Goal: Information Seeking & Learning: Check status

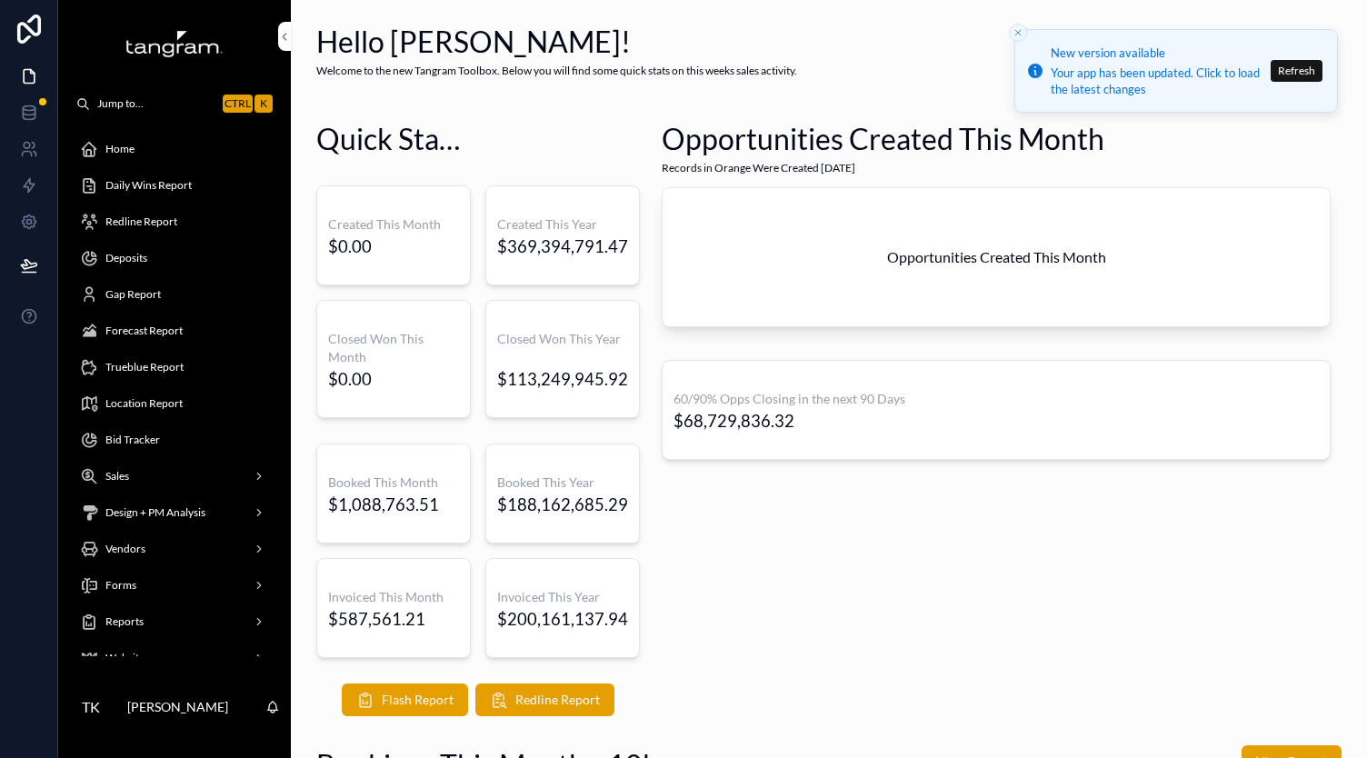
click at [777, 555] on div "Opportunities Created This Month Records in Orange Were Created [DATE] Opportun…" at bounding box center [996, 418] width 691 height 612
click at [146, 212] on div "Redline Report" at bounding box center [174, 221] width 189 height 29
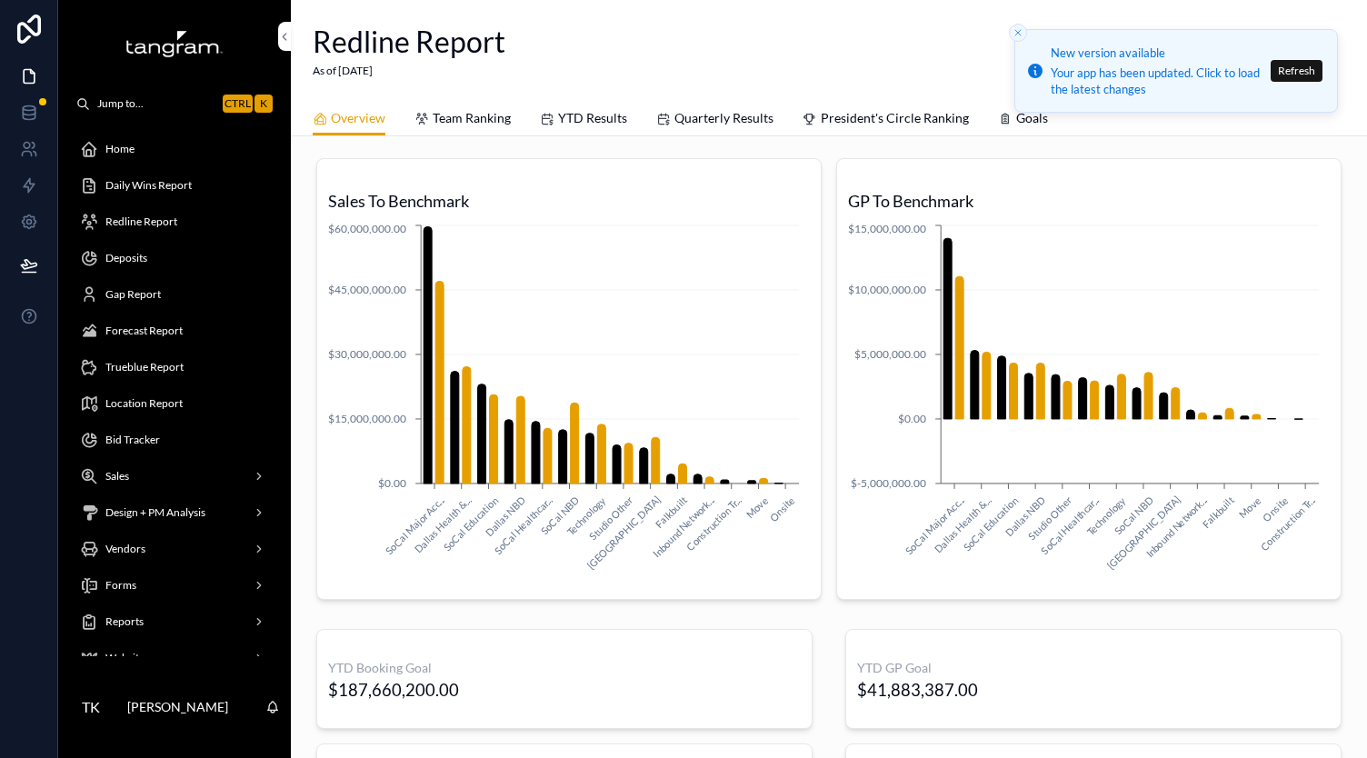
click at [706, 39] on div "Redline Report As of [DATE]" at bounding box center [829, 50] width 1033 height 57
click at [701, 51] on div "Redline Report As of [DATE]" at bounding box center [829, 50] width 1033 height 57
click at [1013, 35] on icon "Close toast" at bounding box center [1018, 32] width 11 height 11
click at [594, 112] on span "YTD Results" at bounding box center [592, 118] width 69 height 18
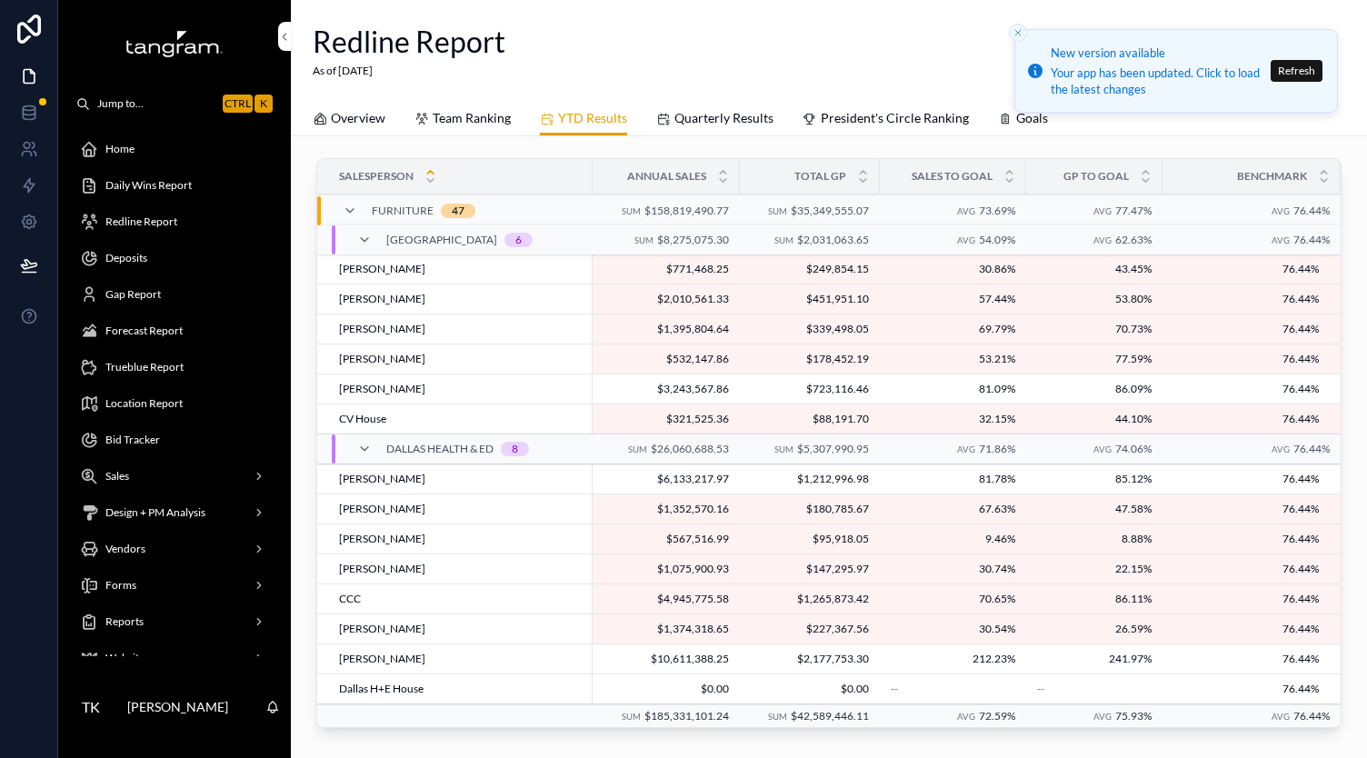
click at [182, 337] on span "Forecast Report" at bounding box center [143, 331] width 77 height 15
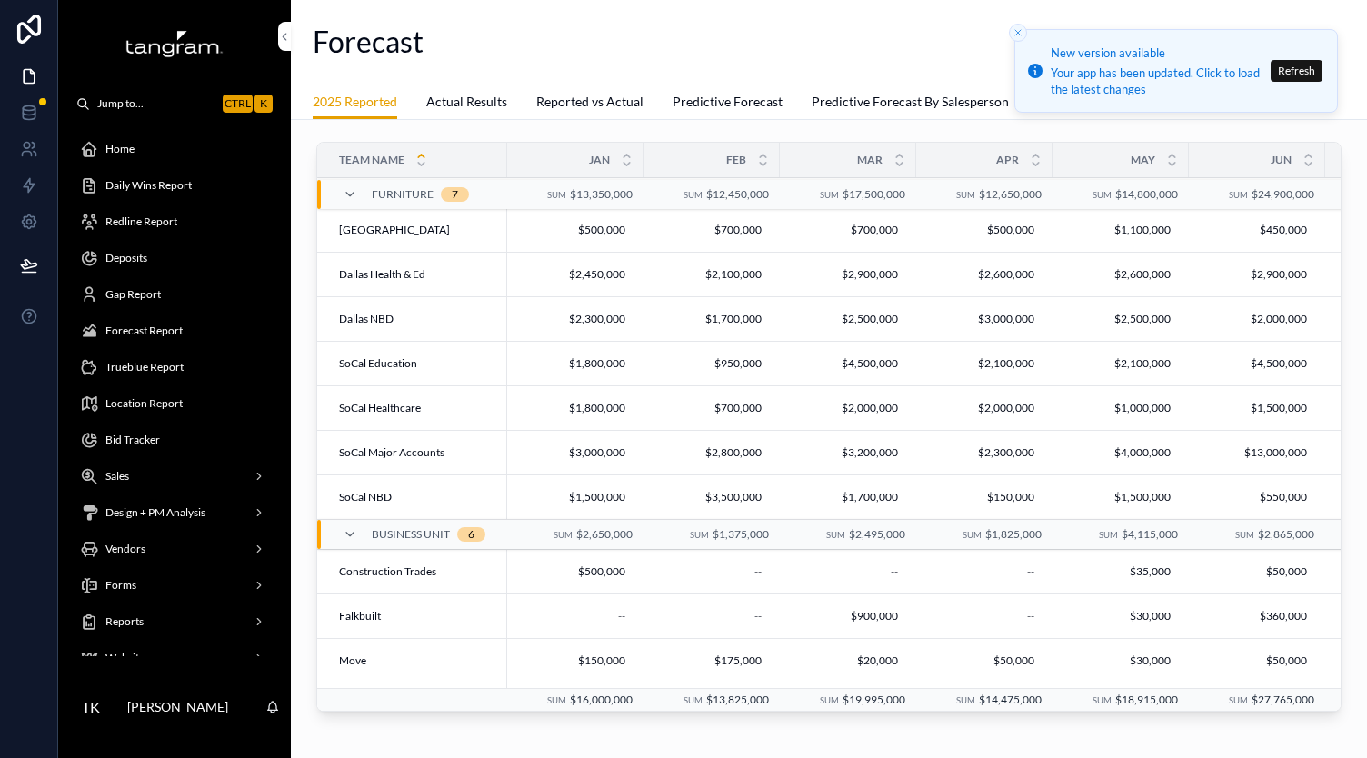
click at [457, 101] on span "Actual Results" at bounding box center [466, 102] width 81 height 18
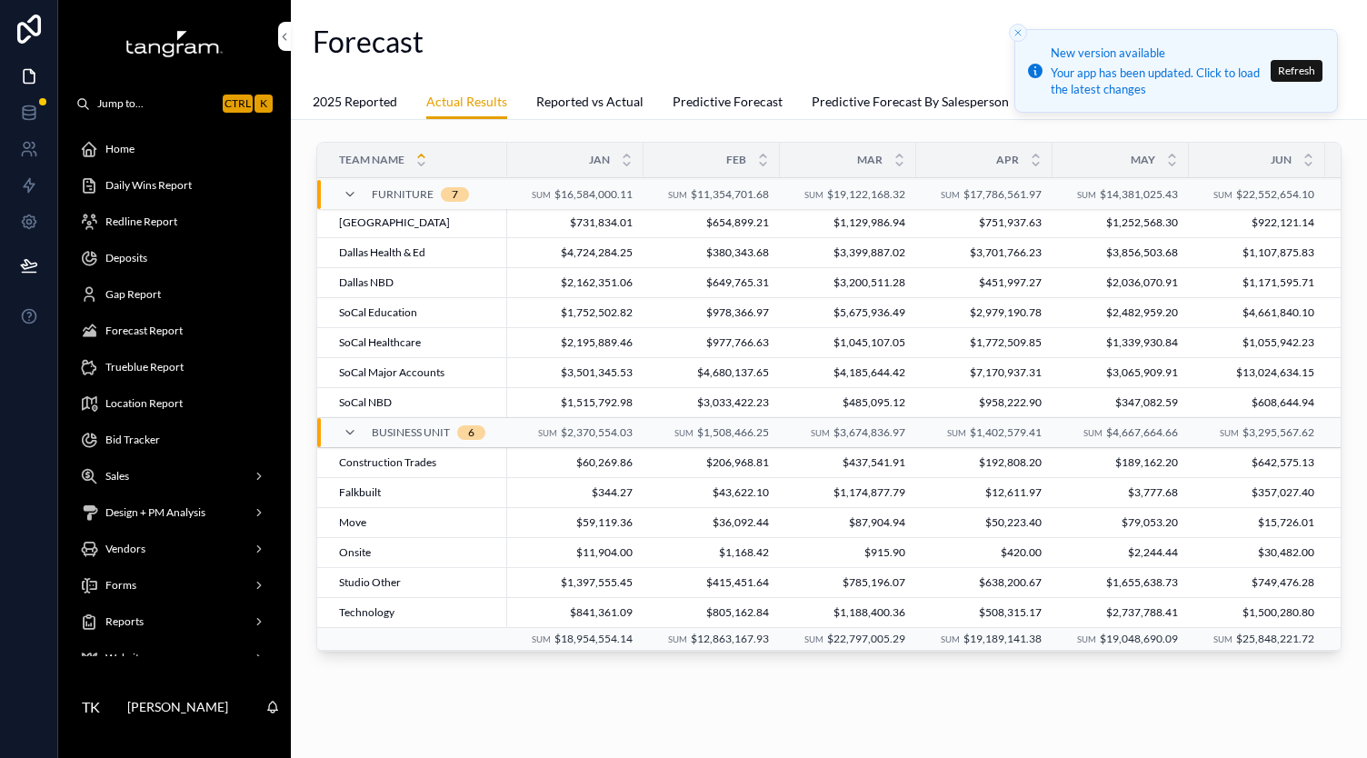
click at [543, 711] on div "Team Name Jan Feb Mar Apr May Jun [DATE] Aug Sep Oct Nov Dec Total Sales Furnit…" at bounding box center [829, 451] width 1076 height 663
click at [572, 702] on div "Team Name Jan Feb Mar Apr May Jun [DATE] Aug Sep Oct Nov Dec Total Sales Furnit…" at bounding box center [829, 451] width 1076 height 663
click at [594, 684] on div "Team Name Jan Feb Mar Apr May Jun [DATE] Aug Sep Oct Nov Dec Total Sales Furnit…" at bounding box center [829, 451] width 1076 height 663
click at [594, 688] on div "Team Name Jan Feb Mar Apr May Jun [DATE] Aug Sep Oct Nov Dec Total Sales Furnit…" at bounding box center [829, 451] width 1076 height 663
click at [592, 712] on div "Team Name Jan Feb Mar Apr May Jun [DATE] Aug Sep Oct Nov Dec Total Sales Furnit…" at bounding box center [829, 451] width 1076 height 663
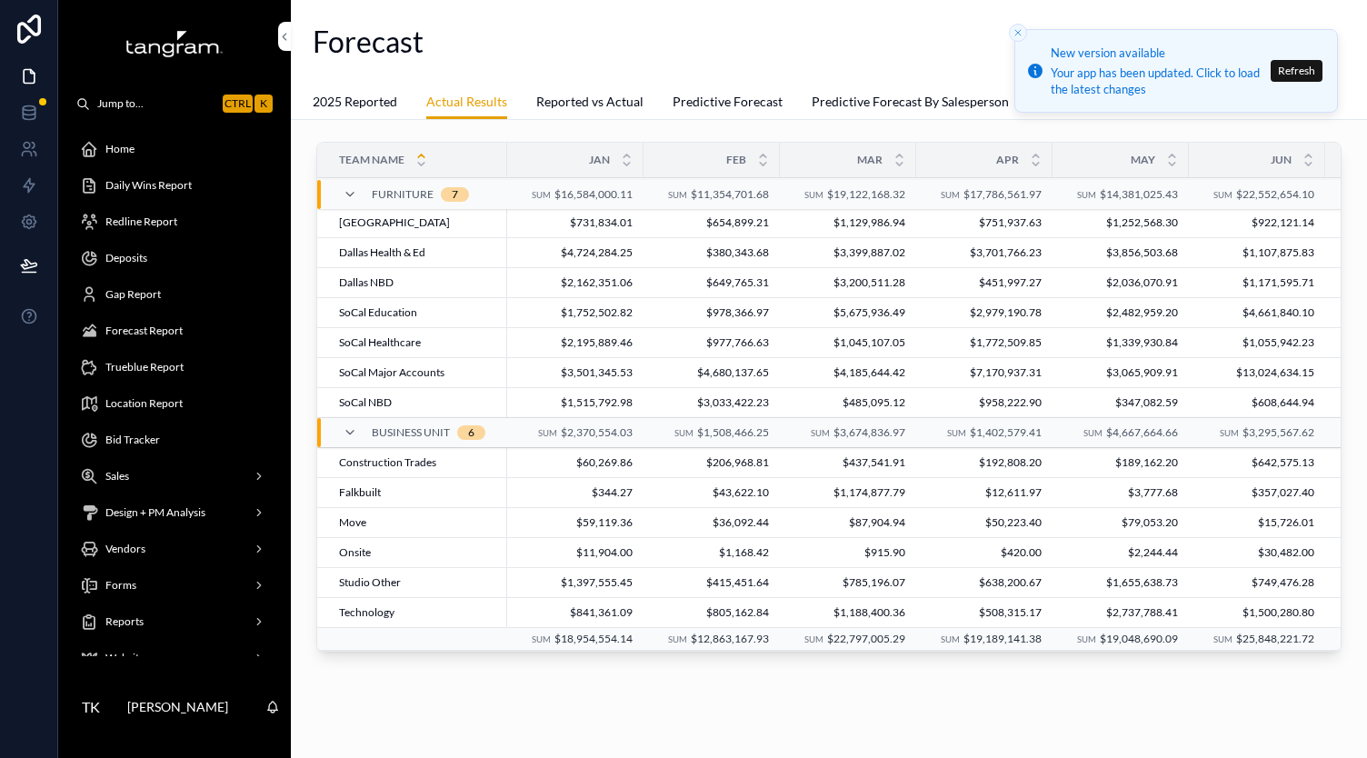
click at [594, 710] on div "Team Name Jan Feb Mar Apr May Jun [DATE] Aug Sep Oct Nov Dec Total Sales Furnit…" at bounding box center [829, 451] width 1076 height 663
click at [595, 716] on div "Team Name Jan Feb Mar Apr May Jun [DATE] Aug Sep Oct Nov Dec Total Sales Furnit…" at bounding box center [829, 451] width 1076 height 663
click at [595, 721] on div "Team Name Jan Feb Mar Apr May Jun [DATE] Aug Sep Oct Nov Dec Total Sales Furnit…" at bounding box center [829, 451] width 1076 height 663
click at [600, 719] on div "Team Name Jan Feb Mar Apr May Jun [DATE] Aug Sep Oct Nov Dec Total Sales Furnit…" at bounding box center [829, 451] width 1076 height 663
click at [603, 728] on div "Team Name Jan Feb Mar Apr May Jun [DATE] Aug Sep Oct Nov Dec Total Sales Furnit…" at bounding box center [829, 451] width 1076 height 663
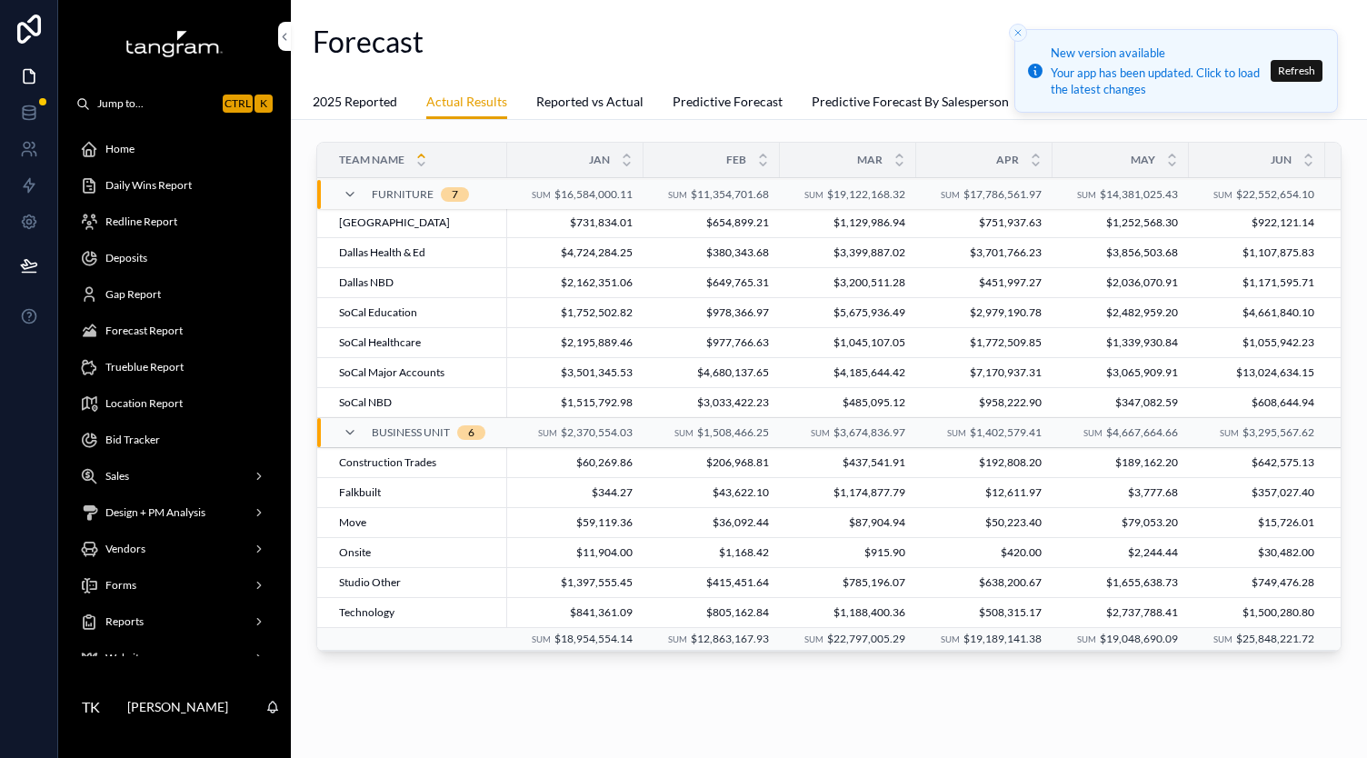
click at [603, 730] on div "Team Name Jan Feb Mar Apr May Jun [DATE] Aug Sep Oct Nov Dec Total Sales Furnit…" at bounding box center [829, 451] width 1076 height 663
click at [620, 708] on div "Team Name Jan Feb Mar Apr May Jun [DATE] Aug Sep Oct Nov Dec Total Sales Furnit…" at bounding box center [829, 451] width 1076 height 663
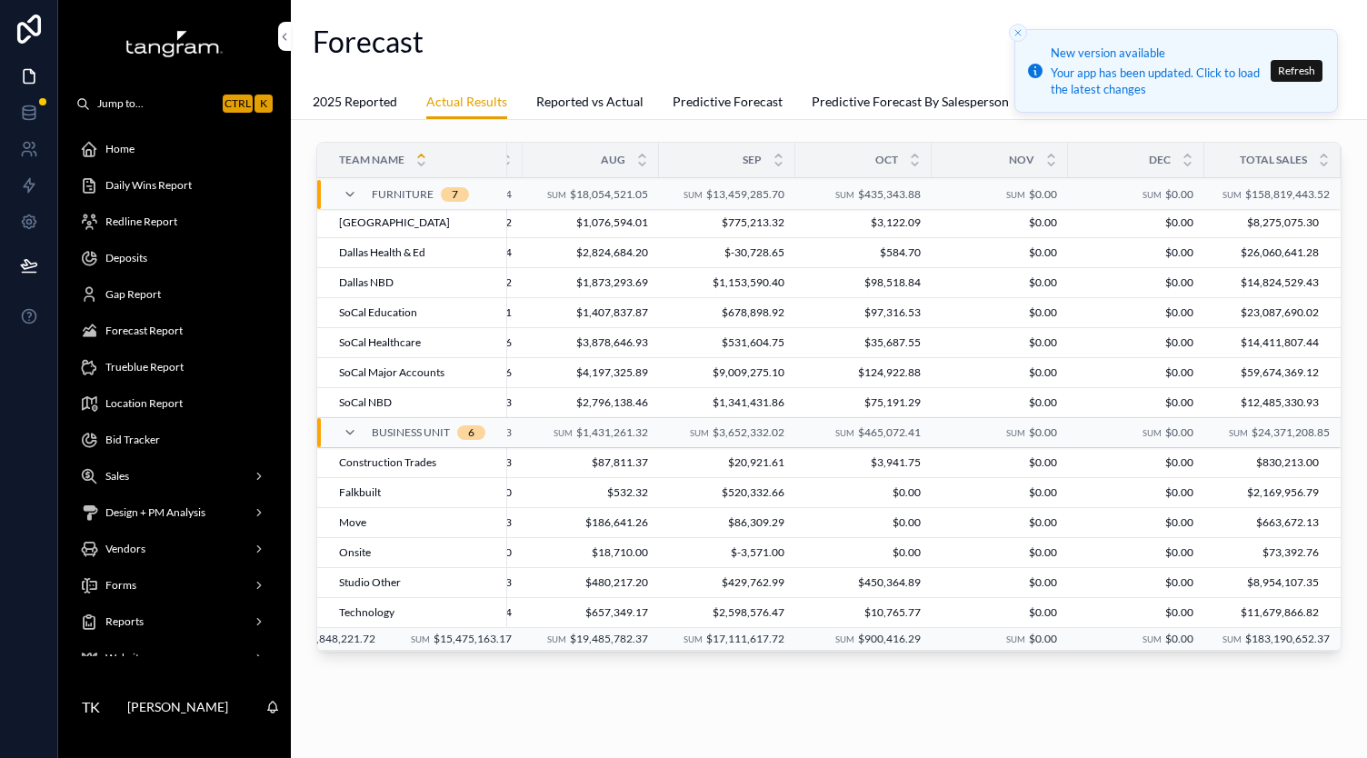
click at [159, 219] on span "Redline Report" at bounding box center [141, 222] width 72 height 15
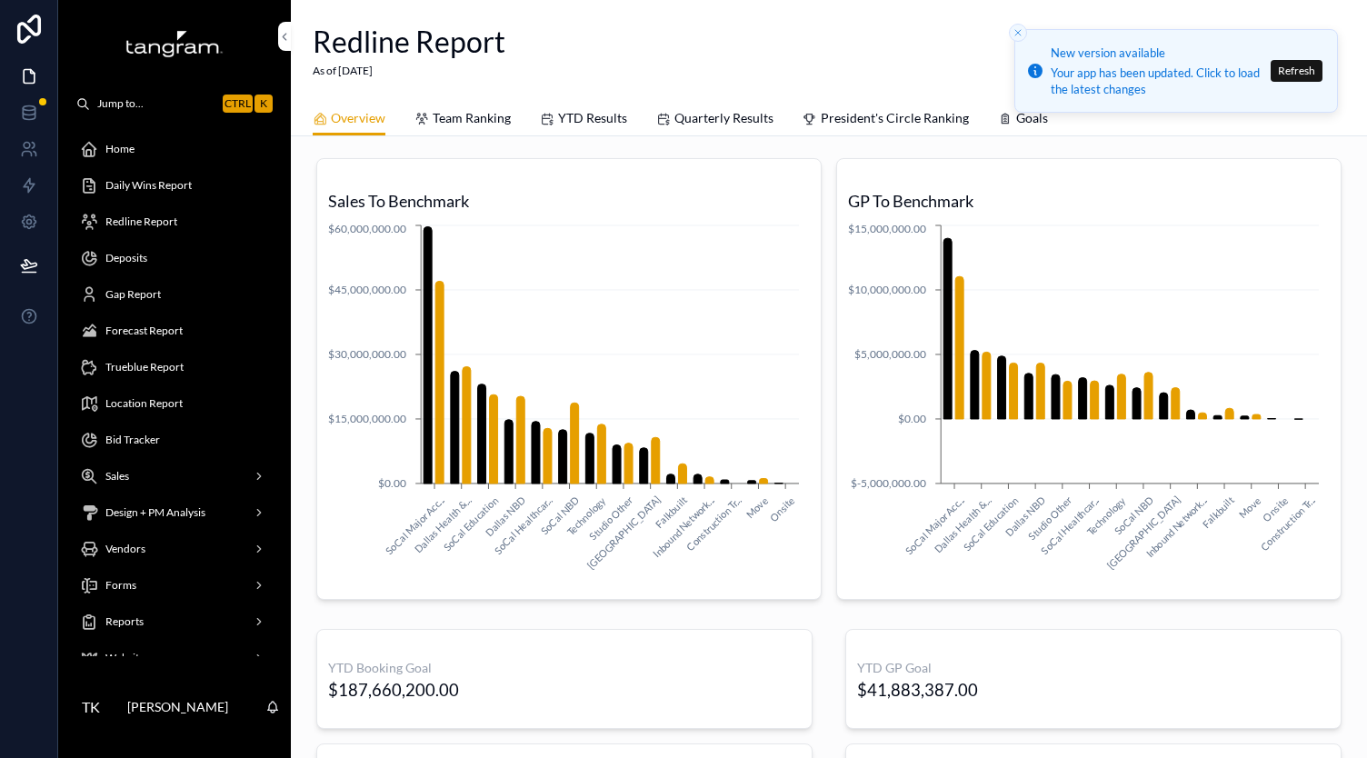
click at [1016, 124] on span "Goals" at bounding box center [1032, 118] width 32 height 18
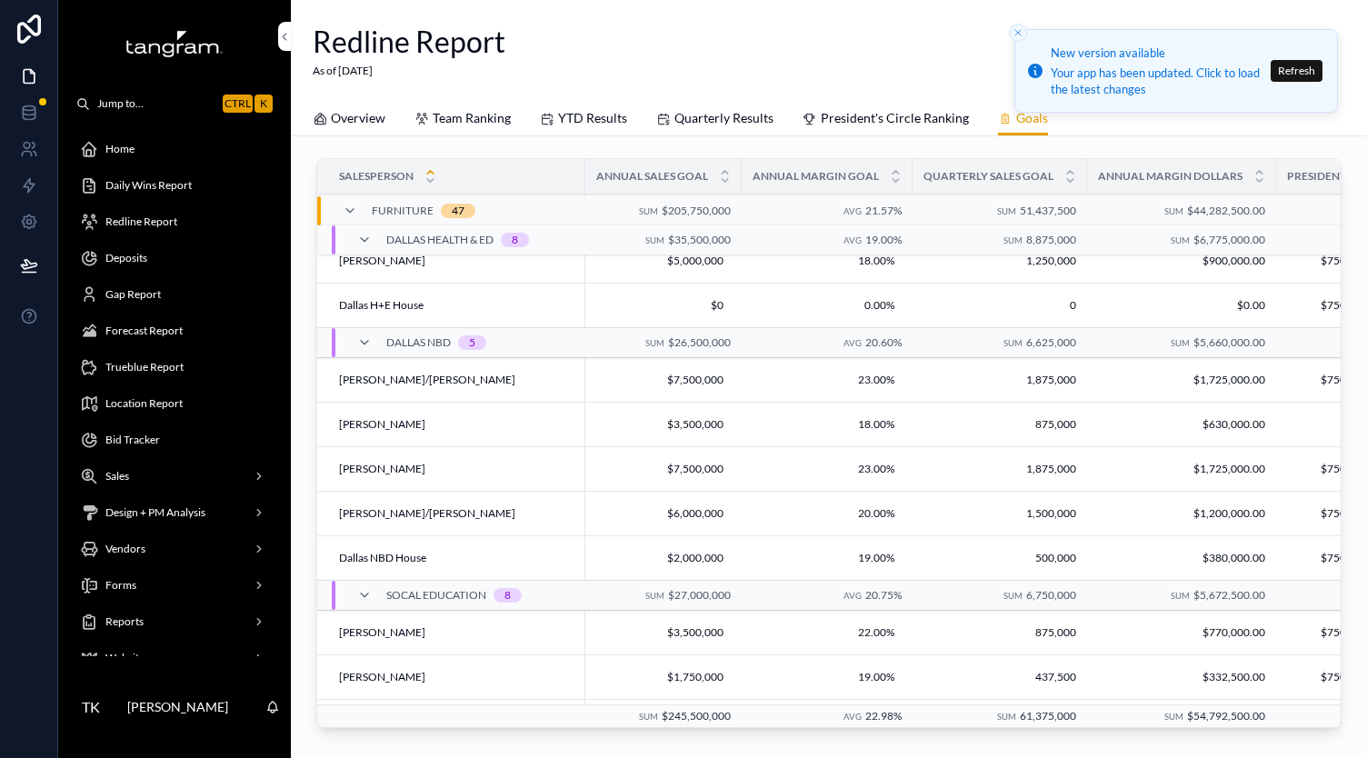
scroll to position [798, 0]
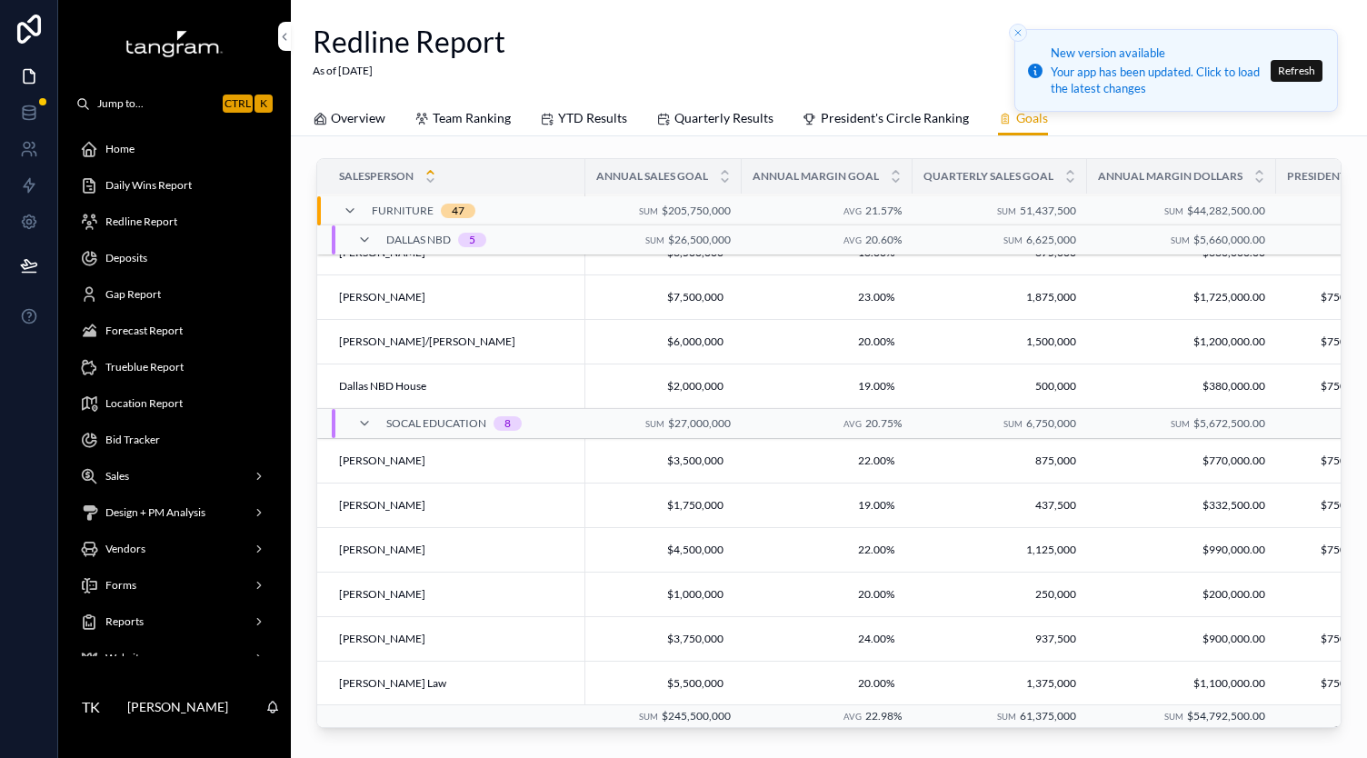
click at [1018, 32] on line "Close toast" at bounding box center [1017, 32] width 5 height 5
click at [850, 64] on div "Redline Report As of [DATE]" at bounding box center [829, 50] width 1033 height 57
